Goal: Complete application form

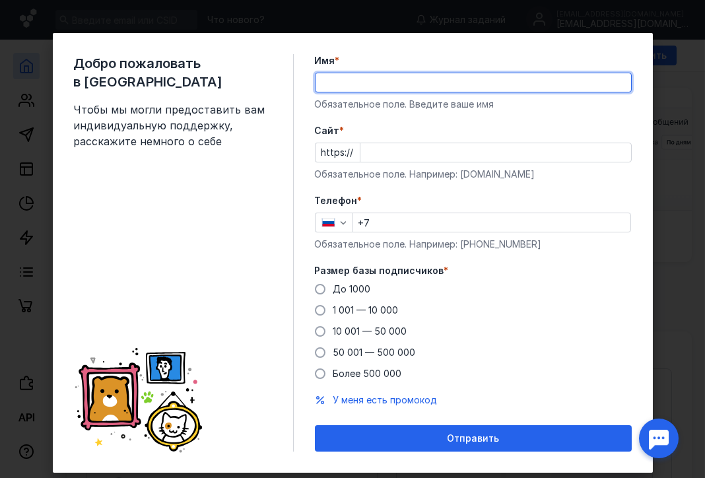
type input "[PERSON_NAME]"
click at [388, 216] on input "+7" at bounding box center [491, 222] width 277 height 18
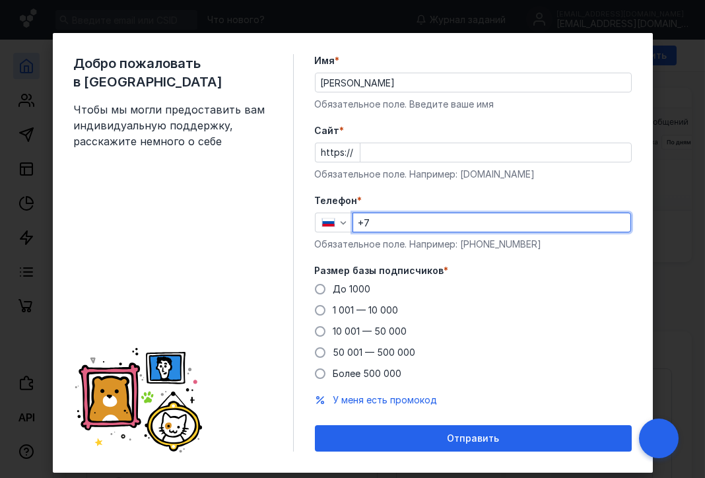
type input "[PHONE_NUMBER]"
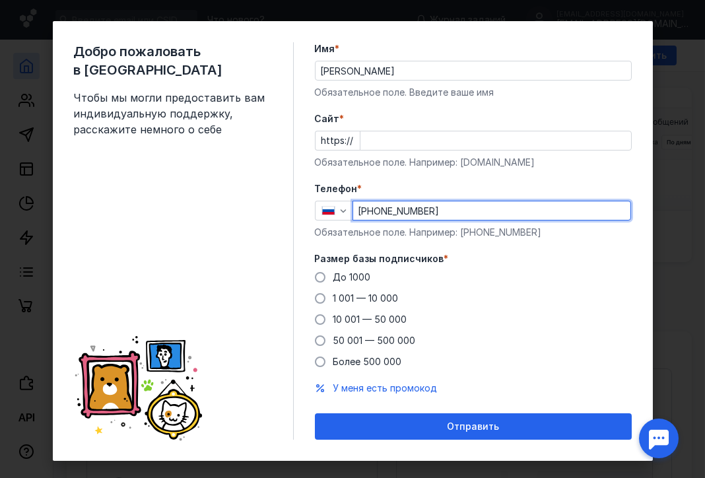
scroll to position [27, 0]
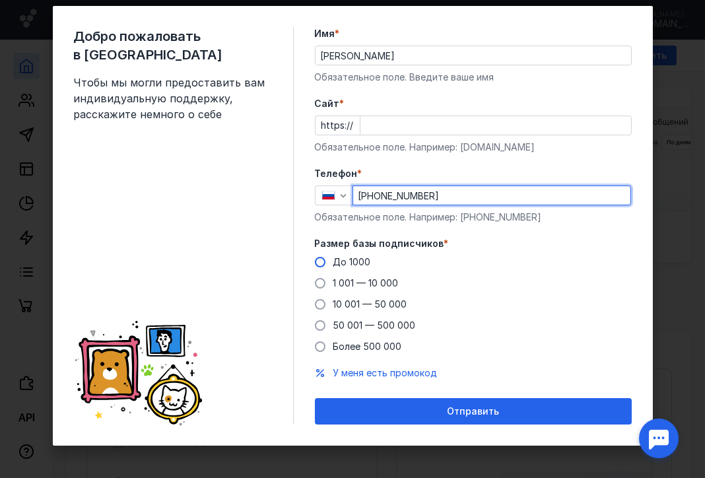
click at [333, 265] on span "До 1000" at bounding box center [352, 261] width 38 height 11
click at [0, 0] on input "До 1000" at bounding box center [0, 0] width 0 height 0
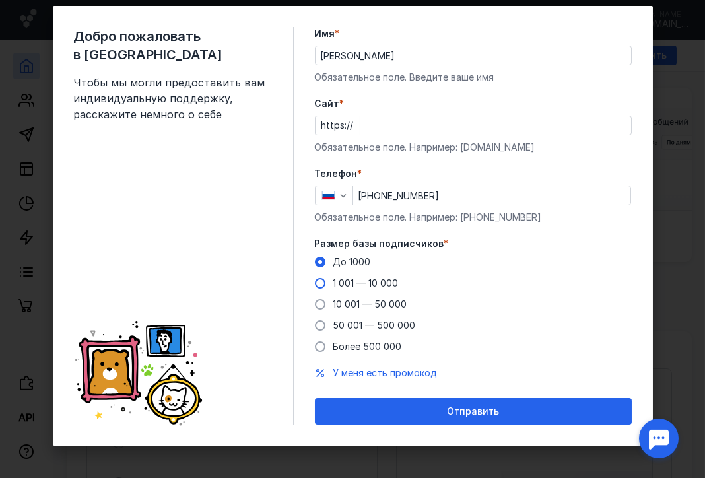
click at [358, 281] on span "1 001 — 10 000" at bounding box center [365, 282] width 65 height 11
click at [0, 0] on input "1 001 — 10 000" at bounding box center [0, 0] width 0 height 0
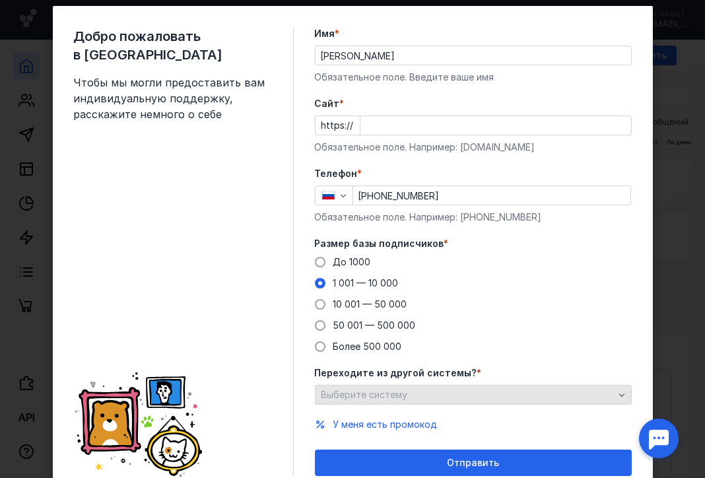
click at [418, 389] on div "Выберите систему" at bounding box center [467, 394] width 299 height 11
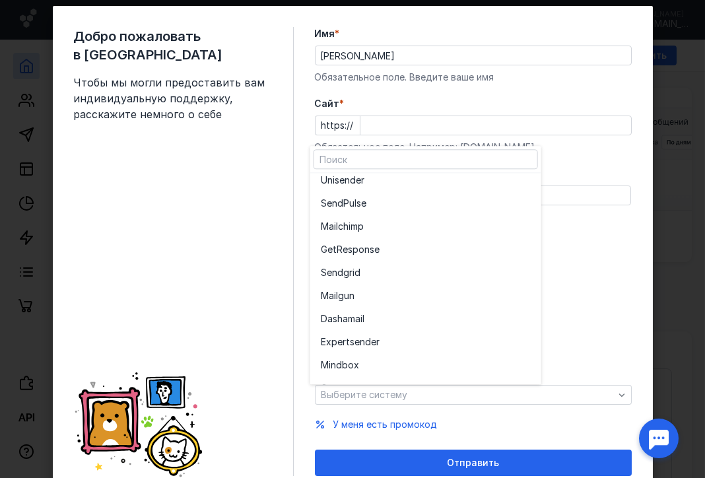
scroll to position [0, 0]
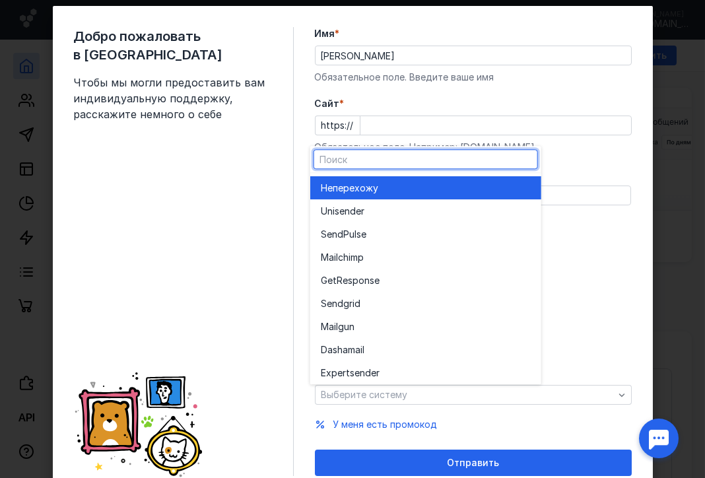
click at [358, 191] on span "перехожу" at bounding box center [356, 187] width 46 height 13
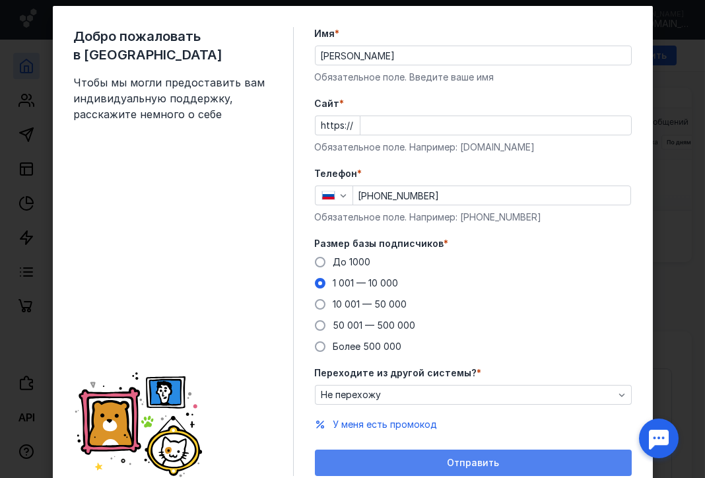
click at [413, 464] on div "Отправить" at bounding box center [473, 462] width 304 height 11
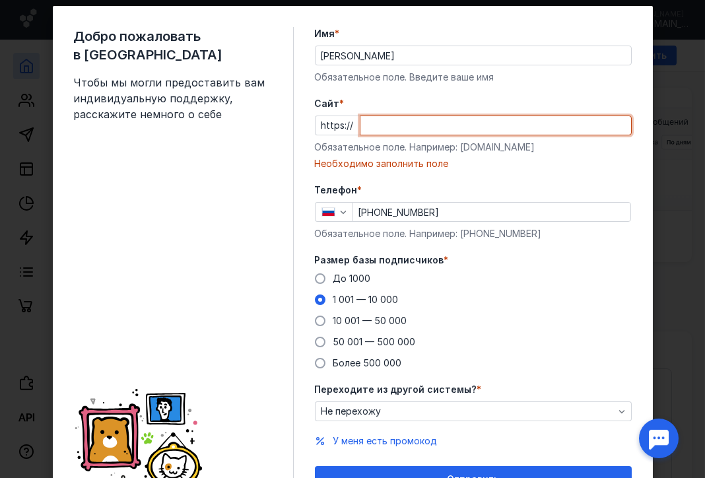
click at [415, 125] on input "Cайт *" at bounding box center [495, 125] width 271 height 18
click at [459, 146] on div "Обязательное поле. Например: [DOMAIN_NAME]" at bounding box center [473, 147] width 317 height 13
click at [435, 118] on input "Cайт *" at bounding box center [495, 125] width 271 height 18
drag, startPoint x: 432, startPoint y: 120, endPoint x: 383, endPoint y: 134, distance: 50.8
click at [383, 135] on div "Cайт * https:// Обязательное поле. Например: [DOMAIN_NAME] Необходимо заполнить…" at bounding box center [473, 133] width 317 height 73
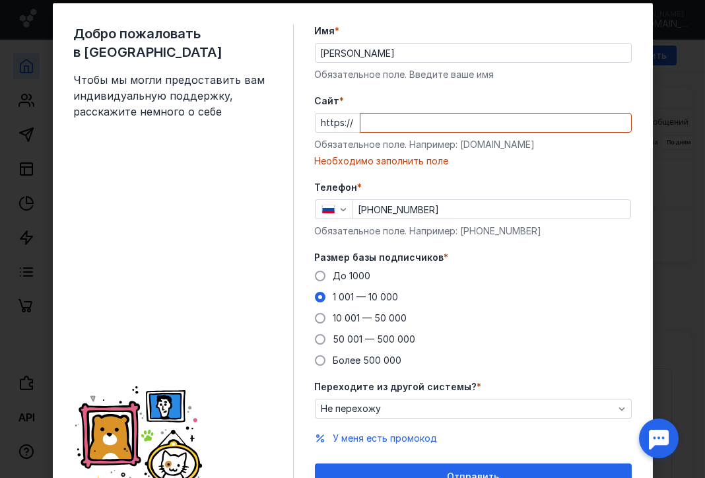
scroll to position [66, 0]
